Goal: Transaction & Acquisition: Book appointment/travel/reservation

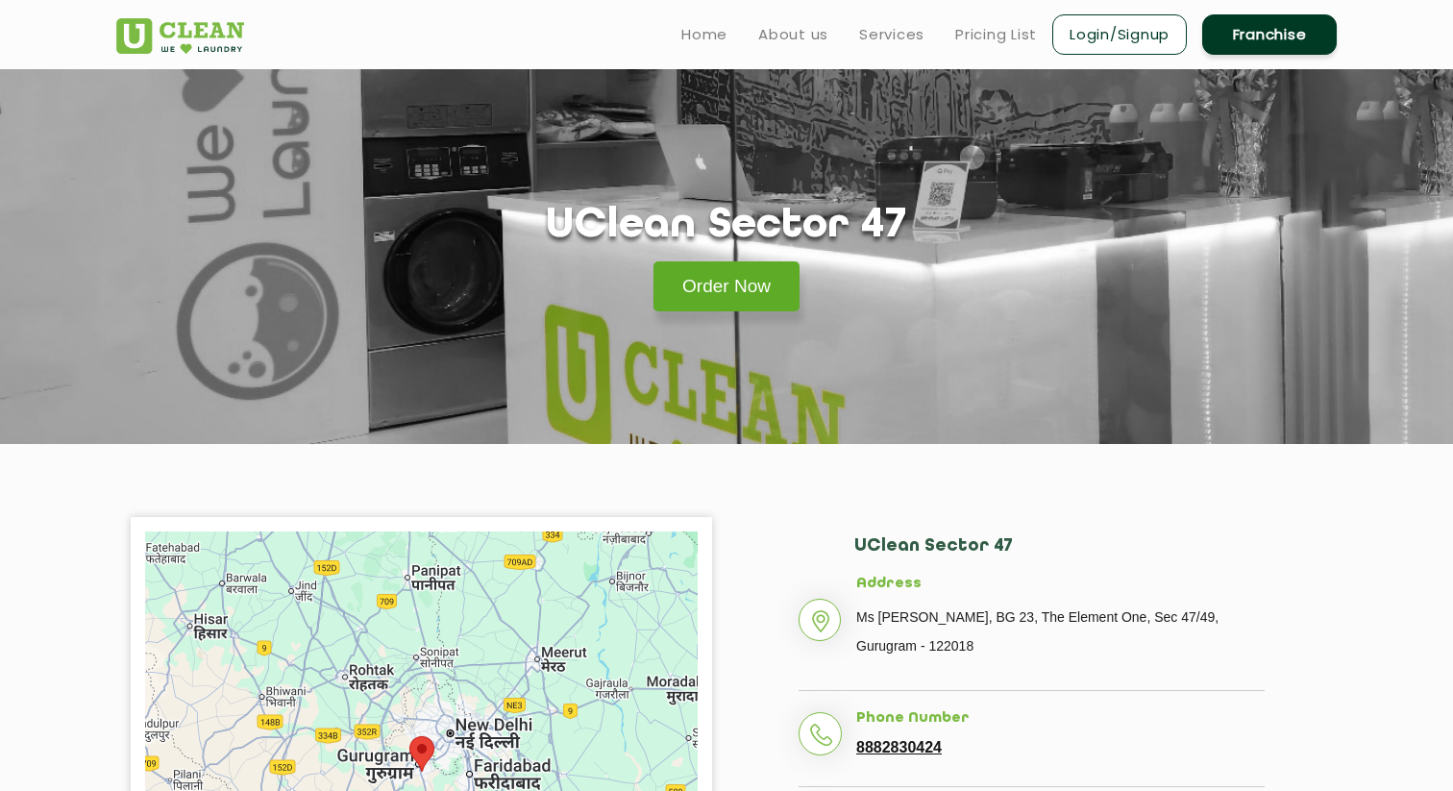
click at [757, 293] on link "Order Now" at bounding box center [727, 286] width 146 height 50
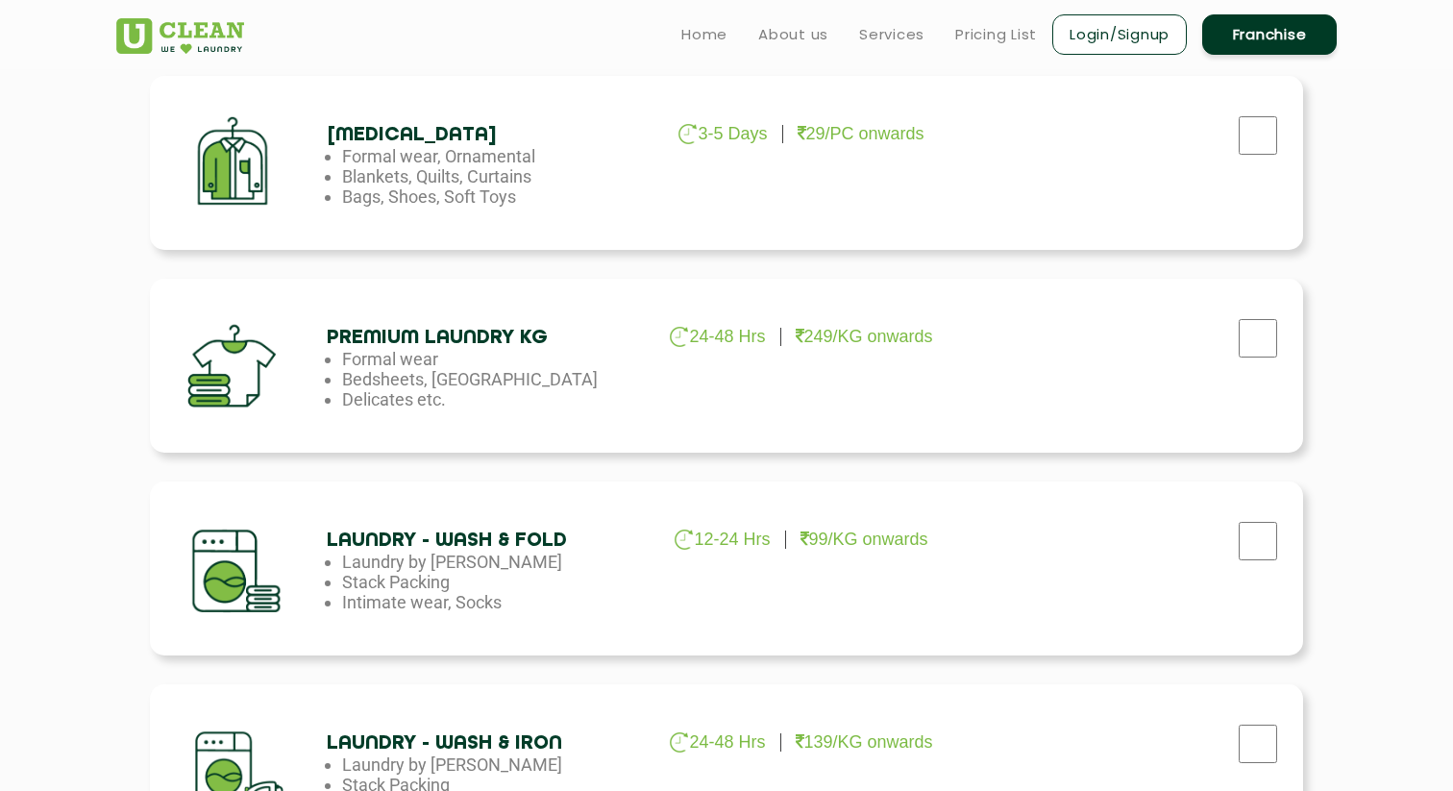
scroll to position [666, 0]
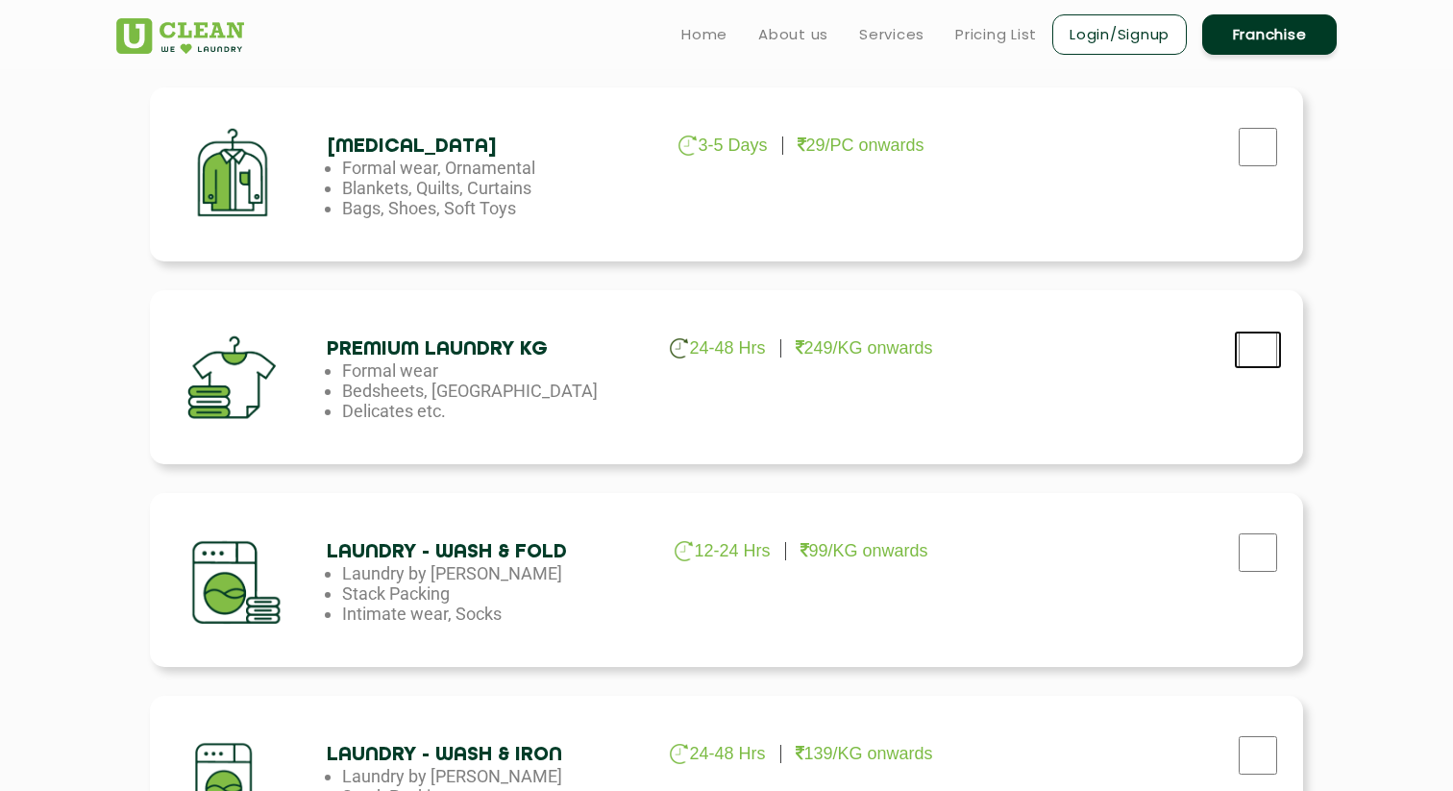
click at [1252, 352] on input "checkbox" at bounding box center [1258, 350] width 48 height 38
checkbox input "true"
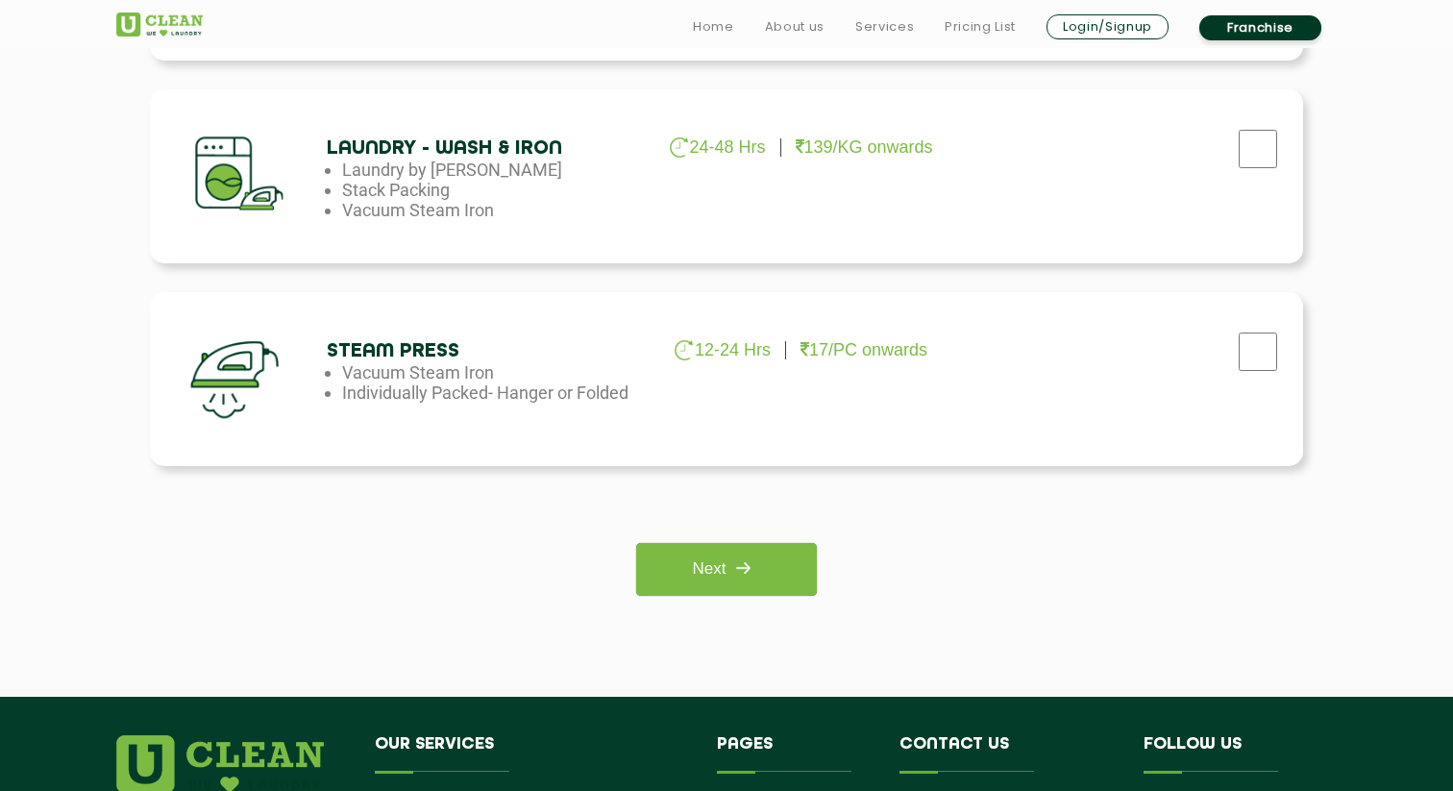
scroll to position [1279, 0]
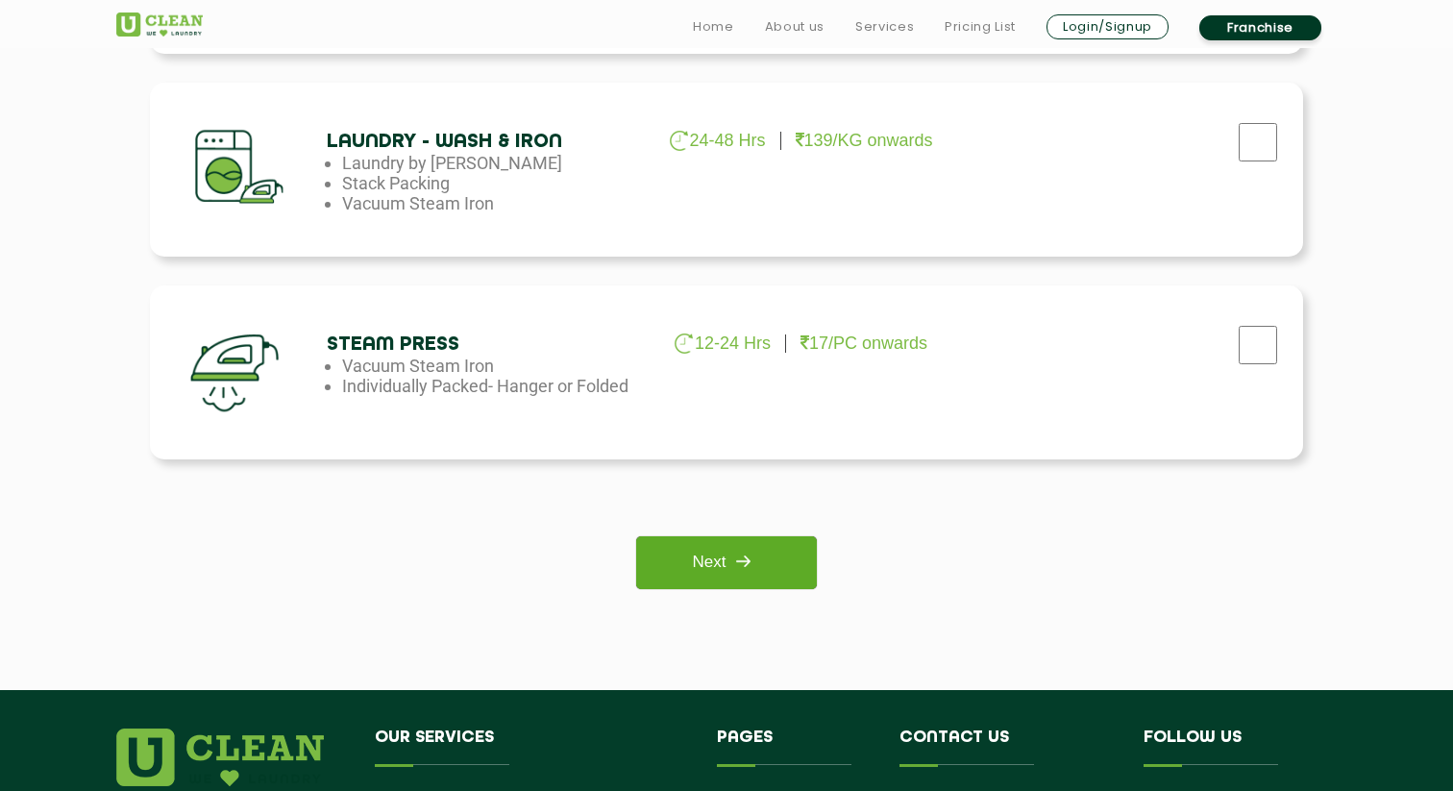
click at [717, 581] on link "Next" at bounding box center [726, 562] width 180 height 53
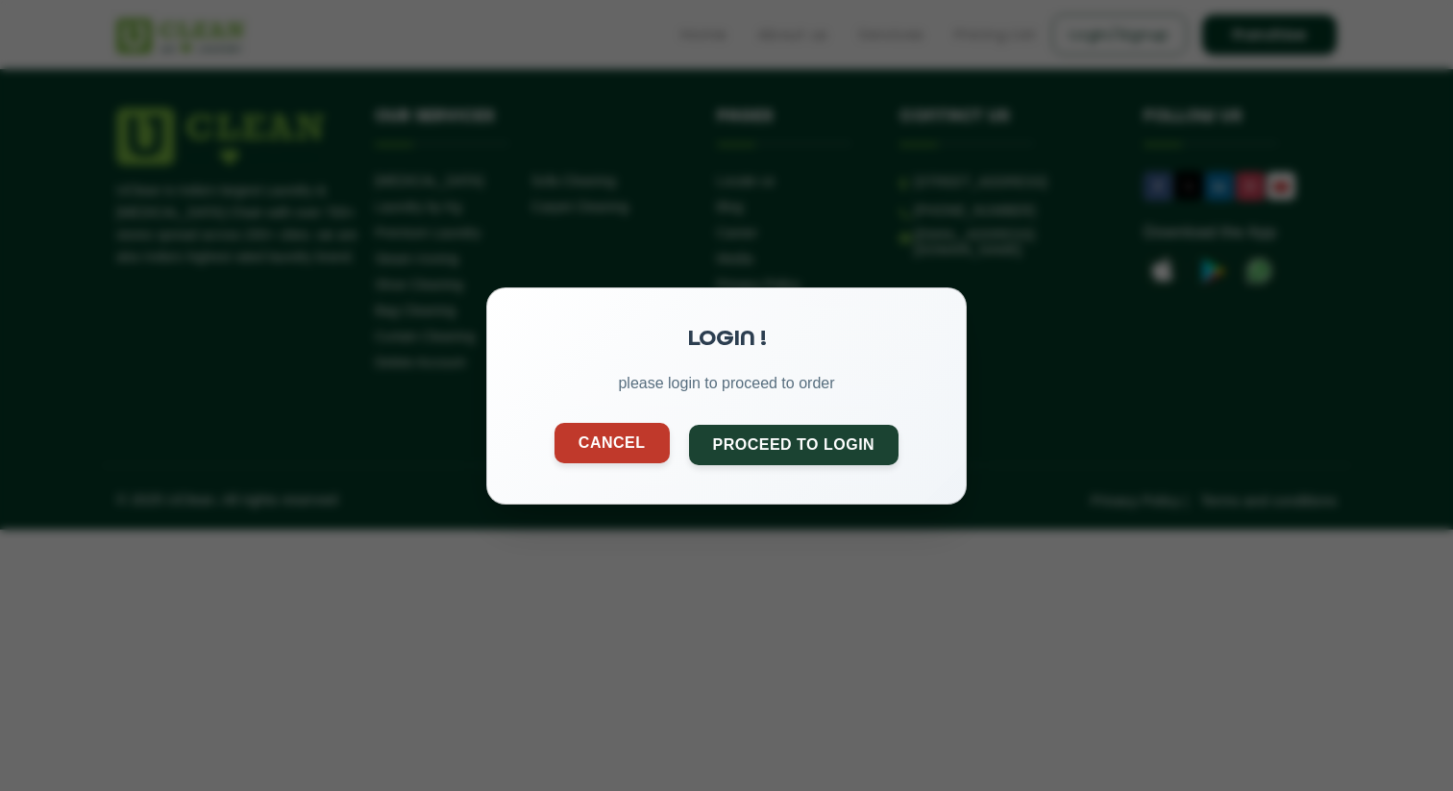
click at [651, 451] on button "Cancel" at bounding box center [612, 442] width 115 height 40
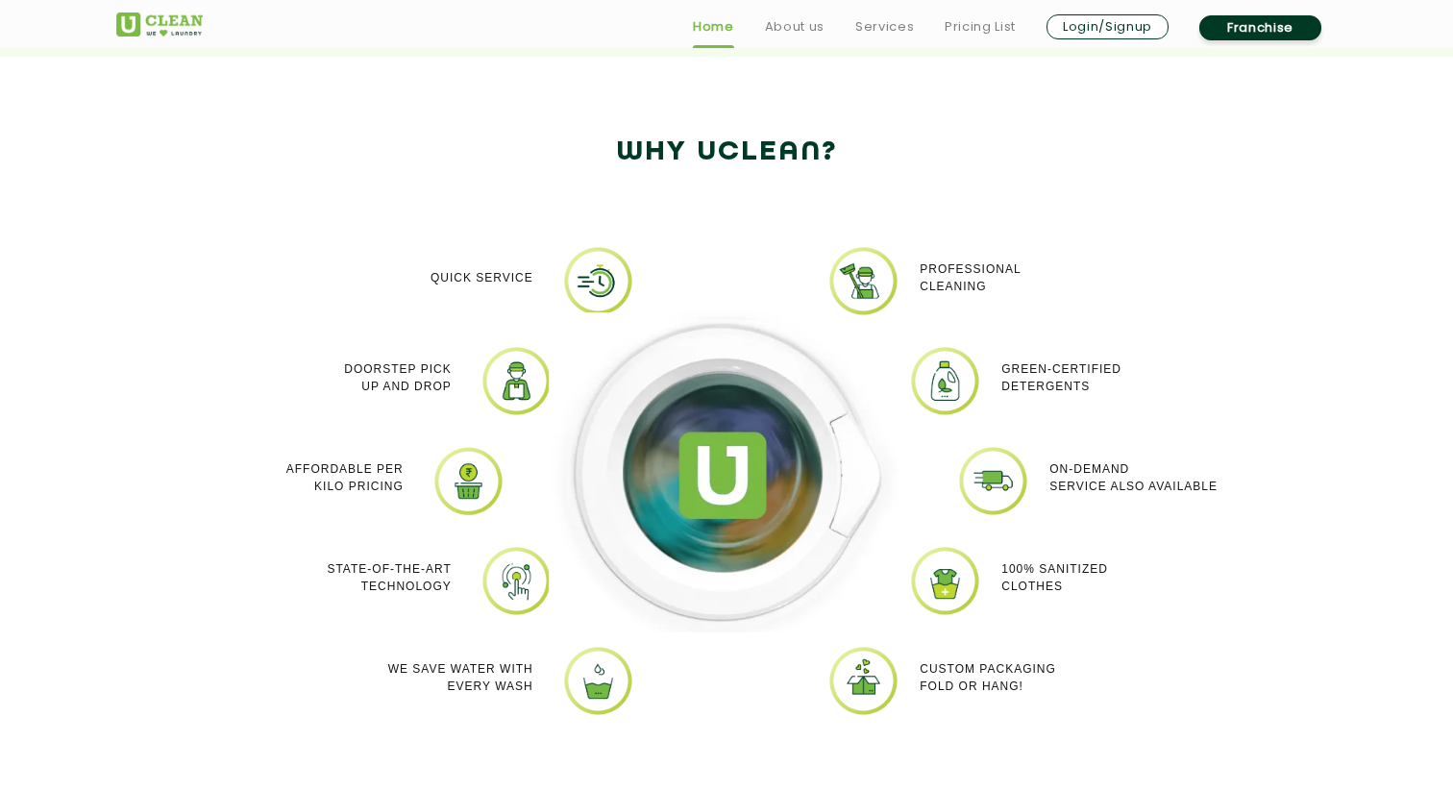
scroll to position [1572, 0]
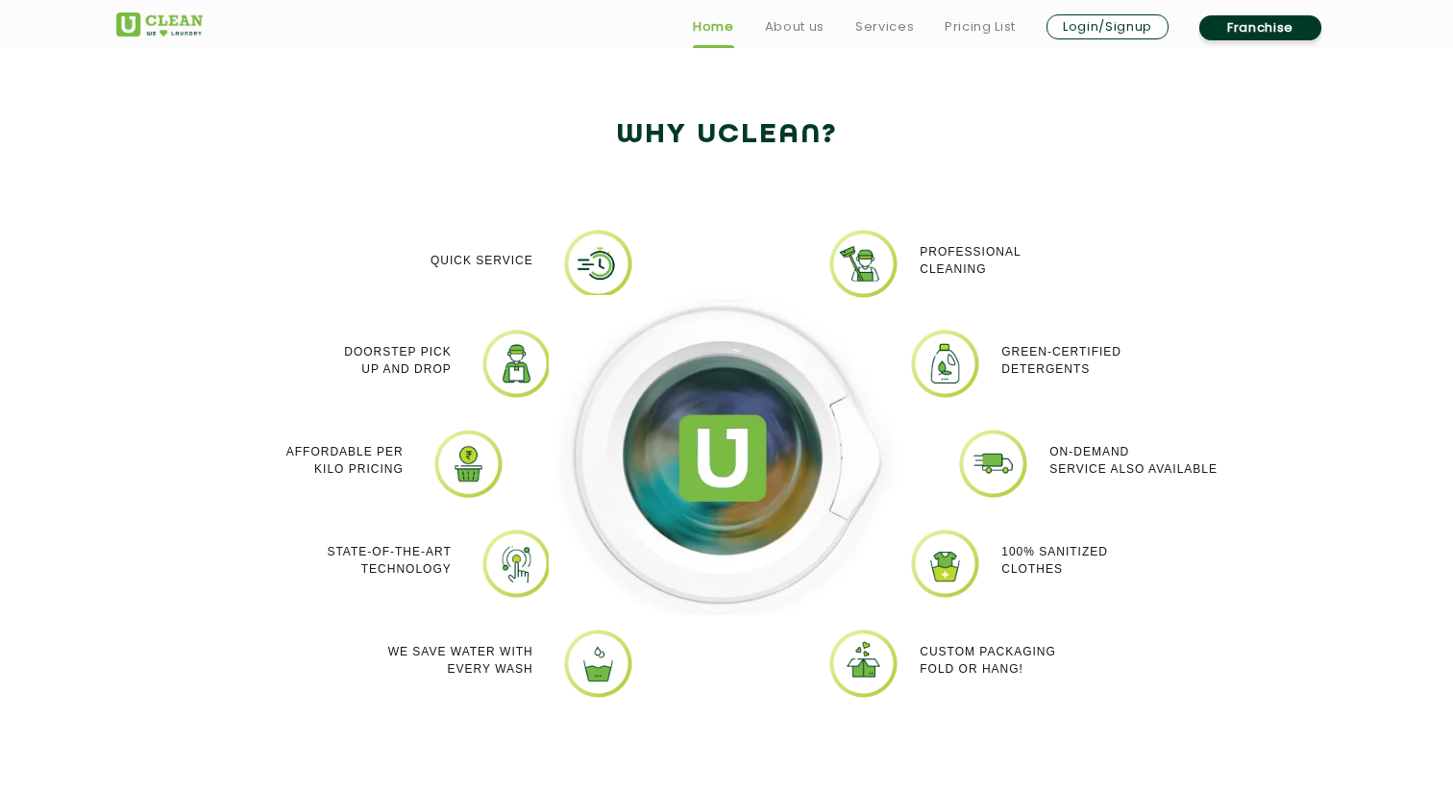
click at [1080, 24] on link "Login/Signup" at bounding box center [1108, 26] width 122 height 25
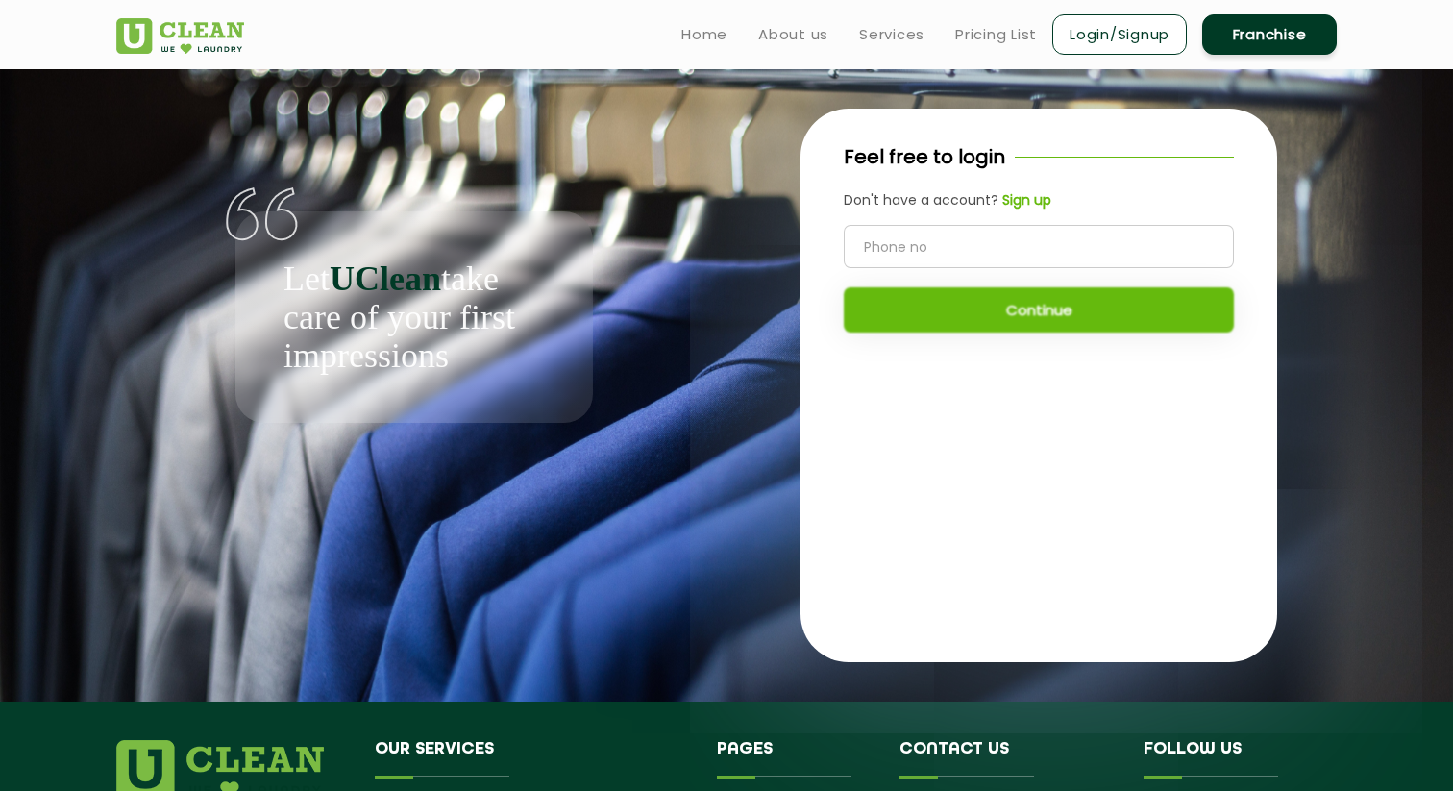
click at [959, 238] on input "tel" at bounding box center [1039, 246] width 390 height 43
click at [1005, 207] on b "Sign up" at bounding box center [1027, 199] width 49 height 19
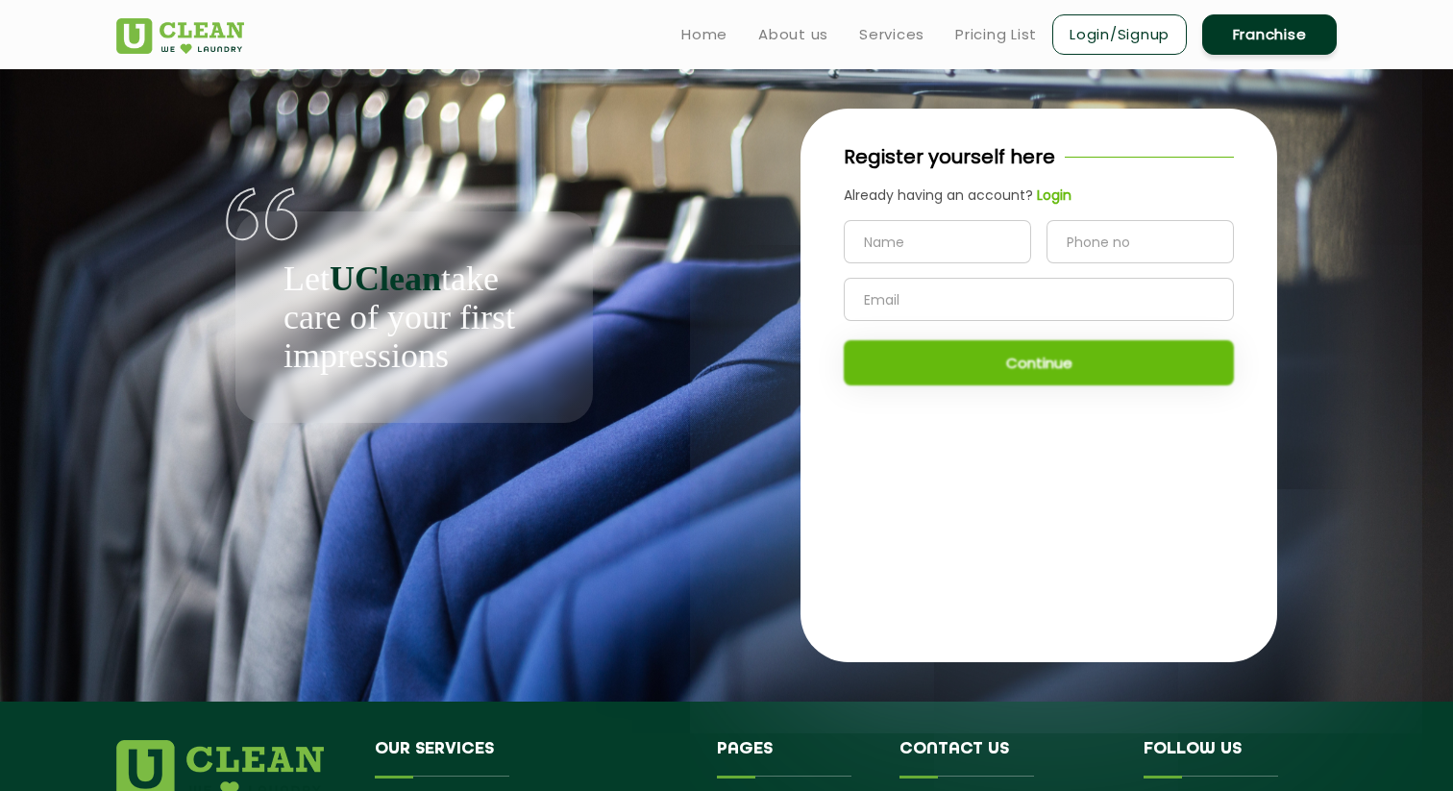
click at [980, 237] on input "text" at bounding box center [937, 241] width 187 height 43
type input "Alabhya"
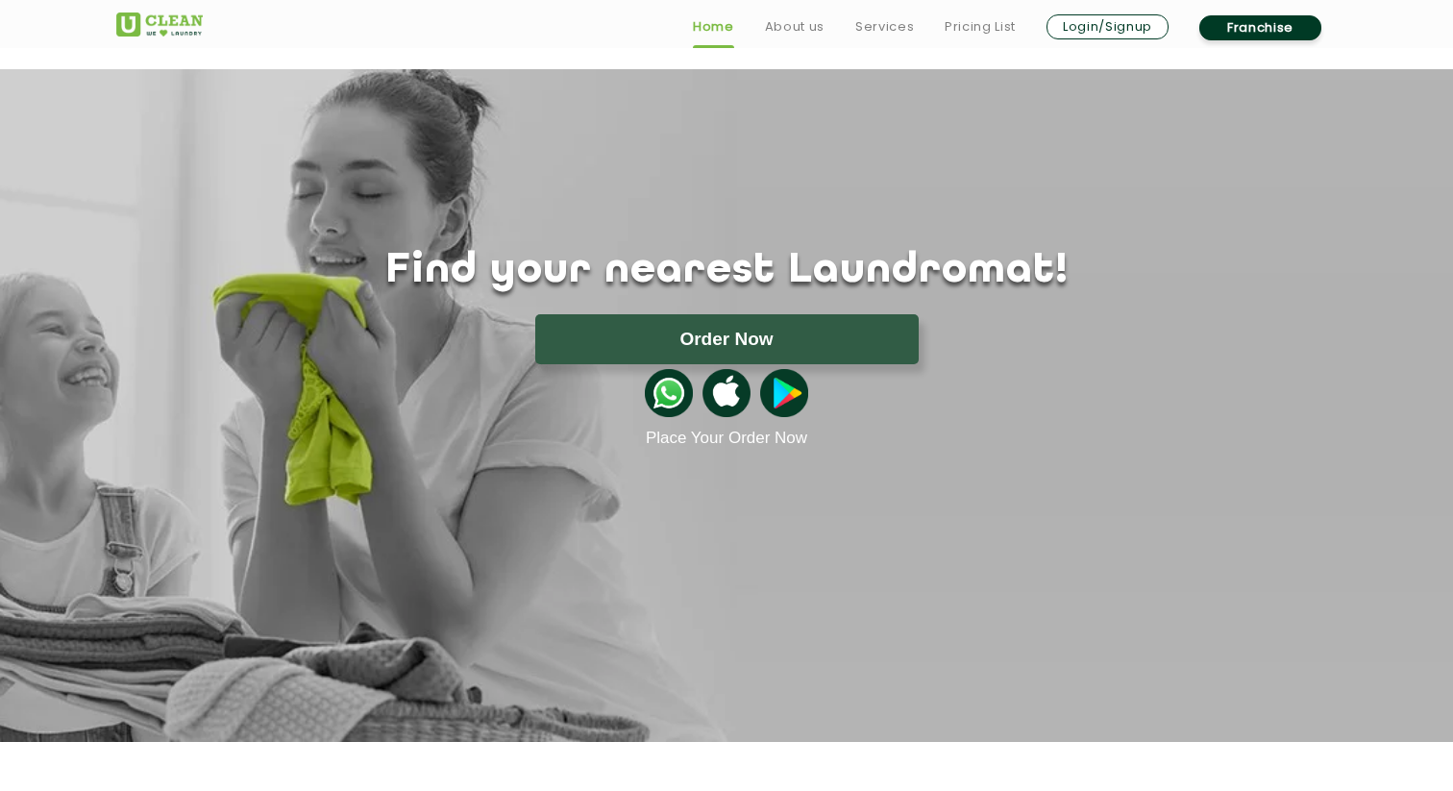
scroll to position [939, 0]
